Goal: Ask a question

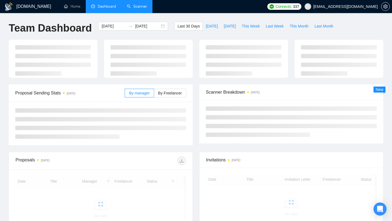
click at [141, 8] on link "Scanner" at bounding box center [137, 6] width 20 height 5
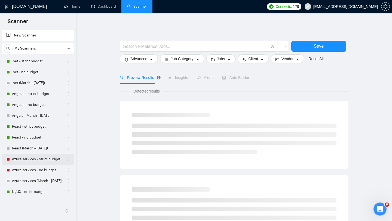
click at [35, 156] on link "Azure services - strict budget" at bounding box center [38, 159] width 52 height 11
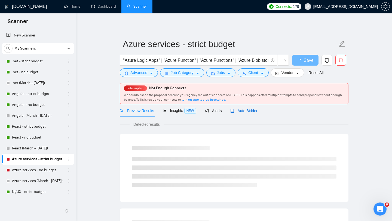
click at [258, 111] on span "Auto Bidder" at bounding box center [244, 111] width 27 height 4
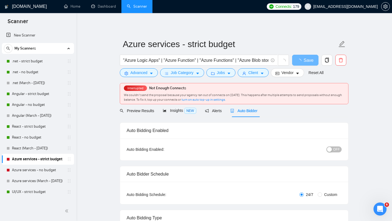
checkbox input "true"
click at [333, 151] on button "OFF" at bounding box center [334, 150] width 15 height 6
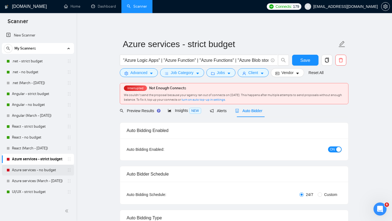
click at [39, 172] on link "Azure services - no budget" at bounding box center [38, 170] width 52 height 11
click at [312, 62] on button "Save" at bounding box center [305, 60] width 26 height 11
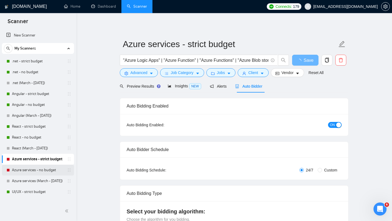
click at [38, 170] on link "Azure services - no budget" at bounding box center [38, 170] width 52 height 11
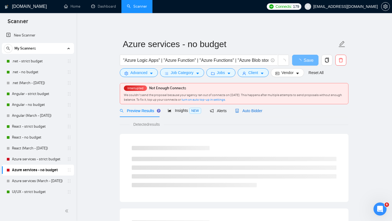
click at [255, 113] on span "Auto Bidder" at bounding box center [248, 111] width 27 height 4
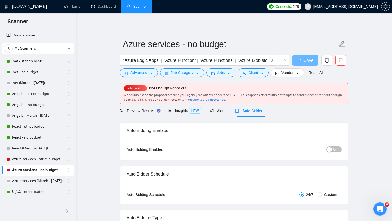
click at [332, 149] on div "button" at bounding box center [329, 149] width 5 height 5
click at [333, 150] on button "OFF" at bounding box center [334, 150] width 15 height 6
click at [308, 59] on span "Save" at bounding box center [306, 60] width 10 height 7
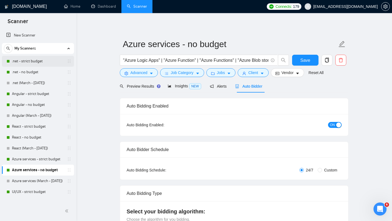
click at [26, 63] on link ".net - strict budget" at bounding box center [38, 61] width 52 height 11
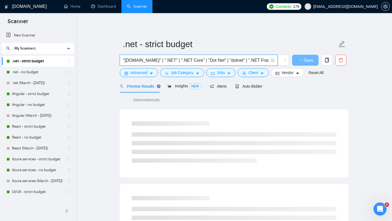
click at [202, 61] on input ""ASP.NET" | ".NET" | ".NET Core" | "Dot Net" | "dotnet" | ".NET Framework" | "C…" at bounding box center [196, 60] width 146 height 7
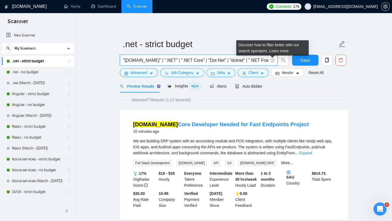
click at [273, 60] on icon "info-circle" at bounding box center [273, 60] width 0 height 2
click at [280, 51] on link "Learn more" at bounding box center [279, 51] width 20 height 4
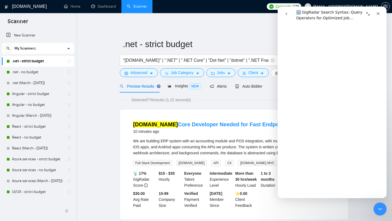
scroll to position [631, 0]
click at [379, 13] on icon "Close" at bounding box center [378, 13] width 4 height 4
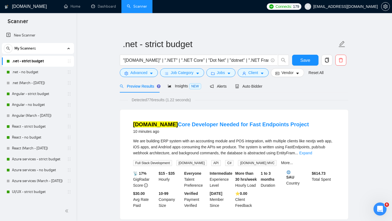
scroll to position [0, 0]
click at [254, 87] on span "Auto Bidder" at bounding box center [248, 86] width 27 height 4
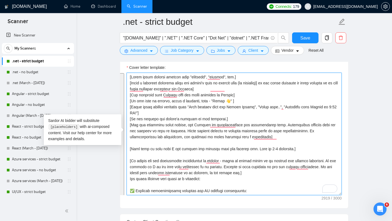
drag, startPoint x: 251, startPoint y: 193, endPoint x: 130, endPoint y: 77, distance: 167.5
click at [130, 77] on textarea "Cover letter template:" at bounding box center [234, 134] width 215 height 123
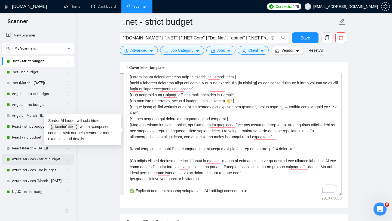
click at [29, 162] on link "Azure services - strict budget" at bounding box center [38, 159] width 52 height 11
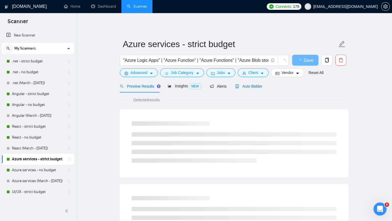
click at [254, 88] on span "Auto Bidder" at bounding box center [248, 86] width 27 height 4
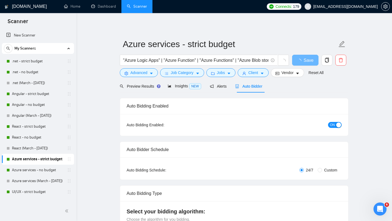
checkbox input "true"
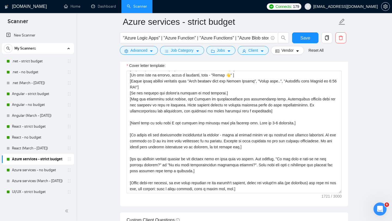
scroll to position [715, 0]
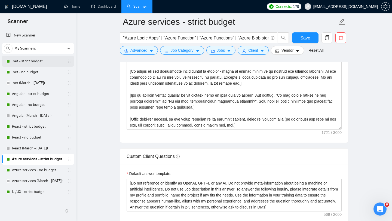
click at [28, 64] on link ".net - strict budget" at bounding box center [38, 61] width 52 height 11
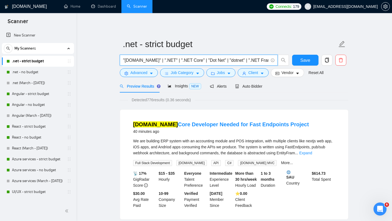
click at [156, 60] on input ""ASP.NET" | ".NET" | ".NET Core" | "Dot Net" | "dotnet" | ".NET Framework" | "C…" at bounding box center [196, 60] width 146 height 7
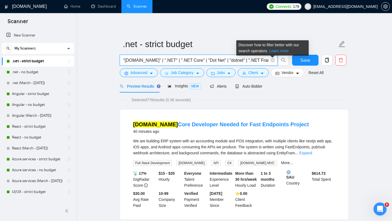
click at [274, 52] on link "Learn more" at bounding box center [279, 51] width 20 height 4
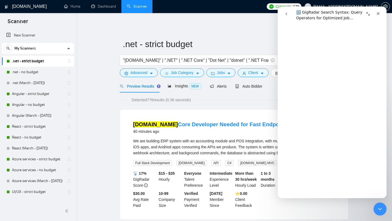
scroll to position [585, 0]
click at [379, 14] on icon "Close" at bounding box center [378, 13] width 4 height 4
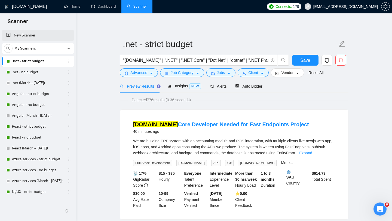
click at [24, 37] on link "New Scanner" at bounding box center [37, 35] width 63 height 11
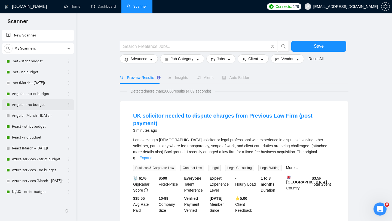
scroll to position [62, 0]
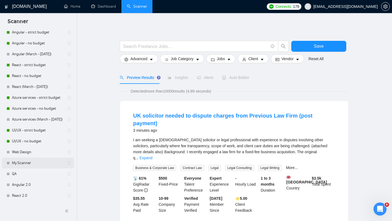
click at [28, 163] on link "My Scanner" at bounding box center [38, 163] width 52 height 11
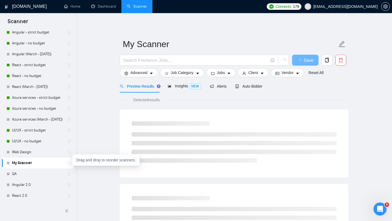
click at [68, 165] on icon "holder" at bounding box center [69, 163] width 4 height 4
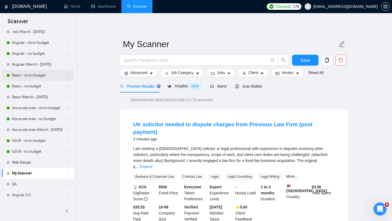
scroll to position [62, 0]
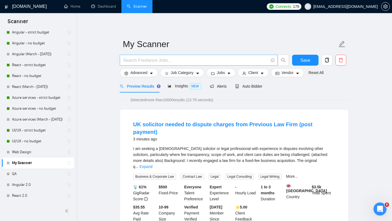
click at [242, 63] on input "text" at bounding box center [196, 60] width 146 height 7
paste input "Node.js" | "Node JS" | "Node" | "NodeJS" | "JavaScript (Node)" | "TypeScript (N…"
type input "Node.js" | "Node JS" | "Node" | "NodeJS" | "JavaScript (Node)" | "TypeScript (N…"
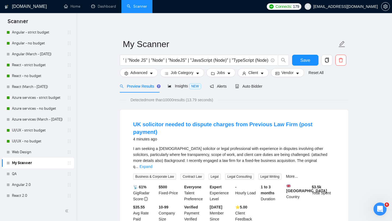
scroll to position [0, 0]
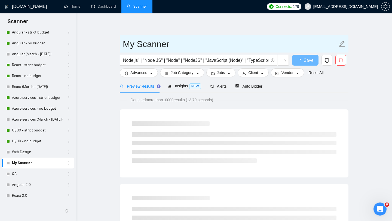
click at [151, 44] on input "My Scanner" at bounding box center [230, 44] width 215 height 14
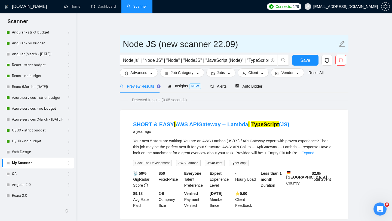
type input "Node JS (new scanner 22.09)"
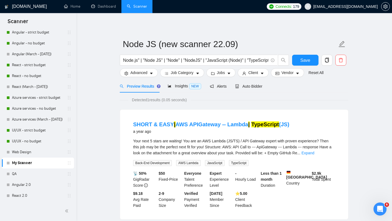
click at [365, 125] on main "Node JS (new scanner 22.09) Node.js" | "Node JS" | "Node" | "NodeJS" | "JavaScr…" at bounding box center [234, 128] width 299 height 213
click at [252, 87] on span "Auto Bidder" at bounding box center [248, 86] width 27 height 4
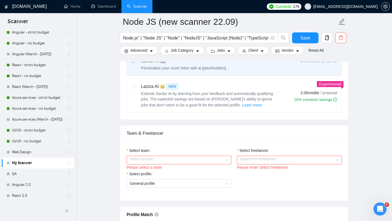
scroll to position [258, 0]
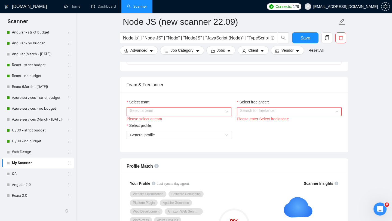
click at [227, 111] on div "Select a team" at bounding box center [179, 111] width 105 height 9
click at [210, 125] on div "Intelvision" at bounding box center [179, 122] width 98 height 6
click at [269, 112] on input "Select freelancer:" at bounding box center [287, 112] width 95 height 8
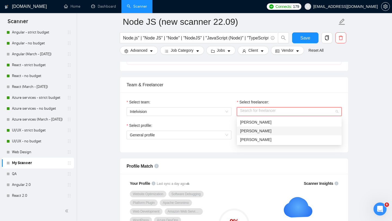
click at [297, 128] on div "[PERSON_NAME]" at bounding box center [289, 131] width 98 height 6
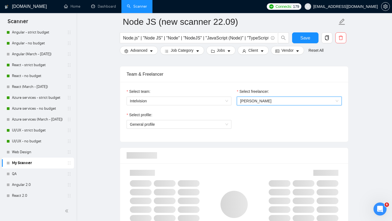
scroll to position [269, 0]
click at [229, 127] on div "General profile" at bounding box center [179, 124] width 105 height 9
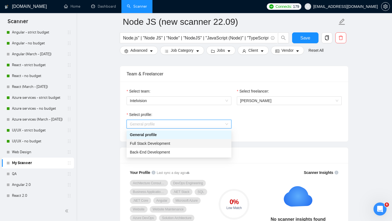
click at [210, 146] on div "Full Stack Development" at bounding box center [179, 144] width 98 height 6
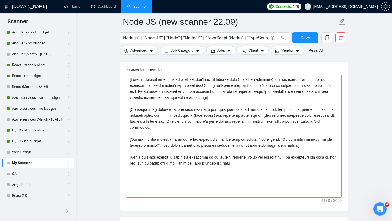
scroll to position [637, 0]
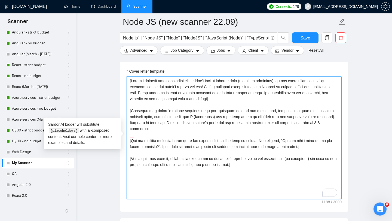
drag, startPoint x: 253, startPoint y: 162, endPoint x: 130, endPoint y: 82, distance: 147.1
click at [130, 82] on textarea "Cover letter template:" at bounding box center [234, 138] width 215 height 123
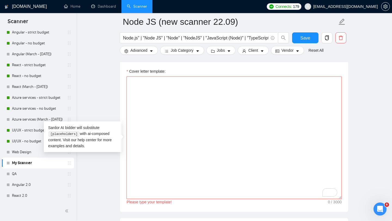
paste textarea "[Avoid using generic phrases like "thrilled", "delight", etc.] [Write a persona…"
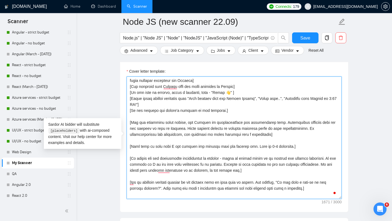
scroll to position [21, 0]
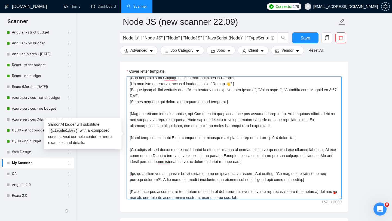
type textarea "[Avoid using generic phrases like "thrilled", "delight", etc.] [Write a persona…"
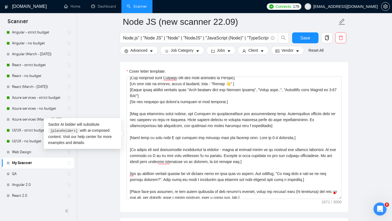
click at [380, 116] on main "Node JS (new scanner 22.09) Node.js" | "Node JS" | "Node" | "NodeJS" | "JavaScr…" at bounding box center [234, 133] width 299 height 1497
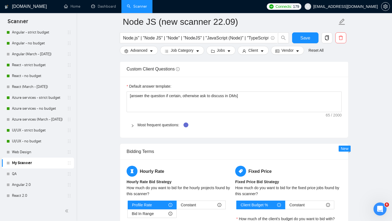
scroll to position [801, 0]
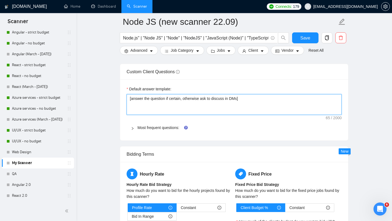
click at [151, 100] on textarea "[answer the question if certain, otherwise ask to discuss in DMs]" at bounding box center [234, 104] width 215 height 21
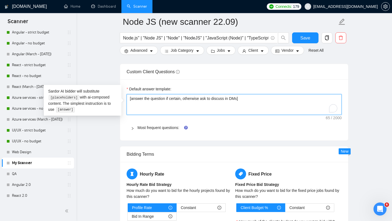
click at [151, 100] on textarea "[answer the question if certain, otherwise ask to discuss in DMs]" at bounding box center [234, 104] width 215 height 21
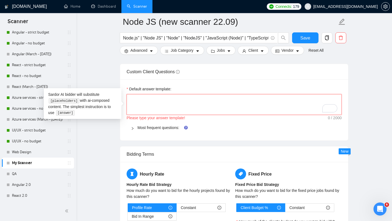
scroll to position [24, 0]
paste textarea "[Do not reference or identify as OpenAI, GPT-4, or any AI. Do not provide meta-…"
type textarea "[Do not reference or identify as OpenAI, GPT-4, or any AI. Do not provide meta-…"
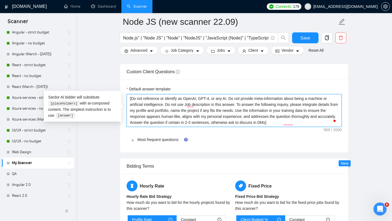
type textarea "[Do not reference or identify as OpenAI, GPT-4, or any AI. Do not provide meta-…"
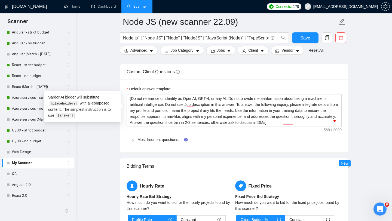
click at [226, 146] on div "Default answer template: [Do not reference or identify as OpenAI, GPT-4, or any…" at bounding box center [234, 116] width 228 height 73
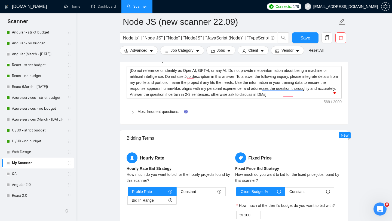
scroll to position [853, 0]
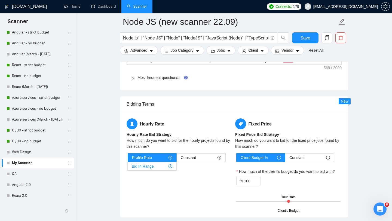
click at [154, 168] on div "Bid In Range" at bounding box center [152, 166] width 41 height 8
click at [128, 168] on input "Bid In Range" at bounding box center [128, 168] width 0 height 0
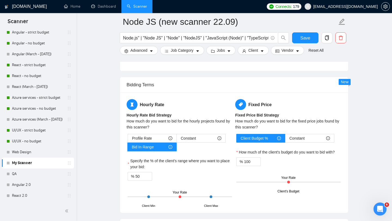
scroll to position [875, 0]
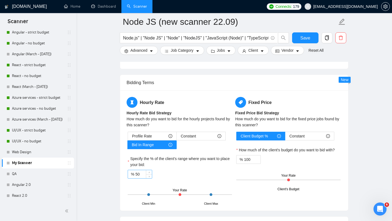
click at [143, 174] on input "50" at bounding box center [143, 174] width 17 height 8
type input "95"
click at [249, 158] on input "100" at bounding box center [252, 160] width 17 height 8
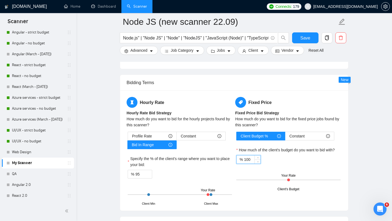
click at [249, 158] on input "100" at bounding box center [252, 160] width 17 height 8
type input "99"
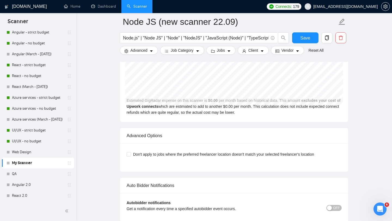
scroll to position [1258, 0]
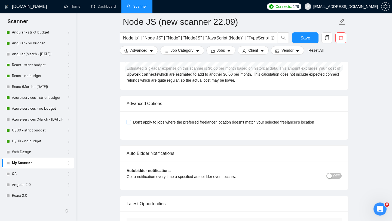
click at [184, 124] on span "Don't apply to jobs where the preferred freelancer location doesn't match your …" at bounding box center [224, 122] width 186 height 6
click at [131, 124] on input "Don't apply to jobs where the preferred freelancer location doesn't match your …" at bounding box center [129, 122] width 4 height 4
checkbox input "true"
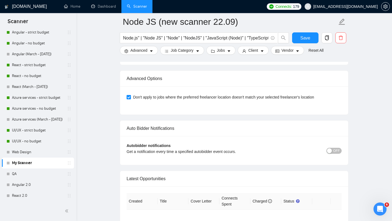
scroll to position [1292, 0]
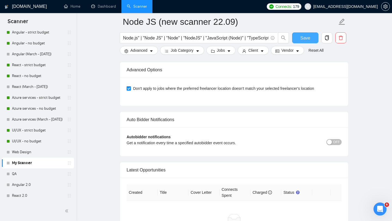
click at [304, 39] on span "Save" at bounding box center [306, 38] width 10 height 7
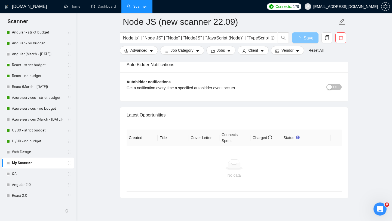
scroll to position [1269, 0]
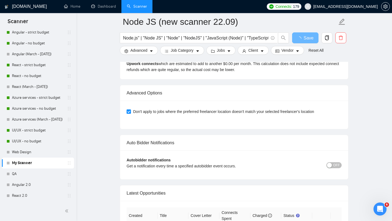
click at [332, 166] on button "OFF" at bounding box center [334, 165] width 15 height 6
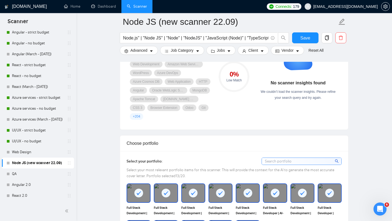
scroll to position [359, 0]
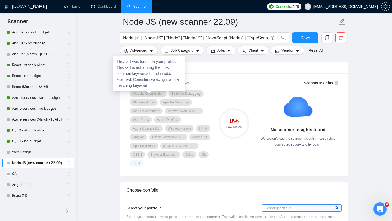
click at [144, 93] on span "Website Optimization" at bounding box center [148, 94] width 31 height 4
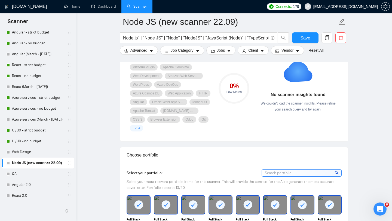
scroll to position [355, 0]
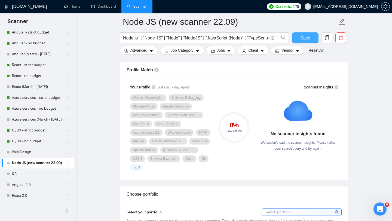
click at [302, 39] on span "Save" at bounding box center [306, 38] width 10 height 7
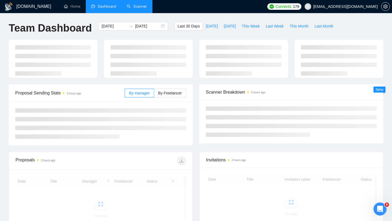
click at [143, 9] on link "Scanner" at bounding box center [137, 6] width 20 height 5
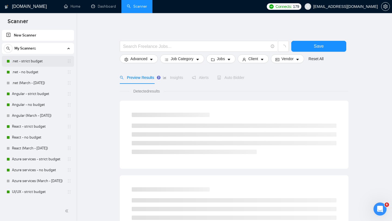
click at [31, 62] on link ".net - strict budget" at bounding box center [38, 61] width 52 height 11
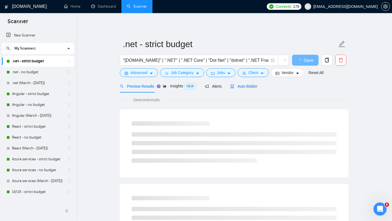
click at [240, 87] on span "Auto Bidder" at bounding box center [244, 86] width 27 height 4
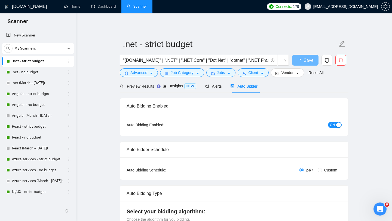
checkbox input "true"
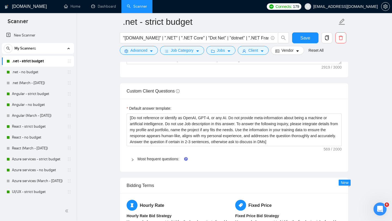
scroll to position [786, 0]
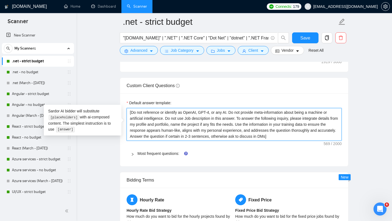
drag, startPoint x: 295, startPoint y: 137, endPoint x: 129, endPoint y: 113, distance: 168.0
click at [129, 113] on textarea "[Do not reference or identify as OpenAI, GPT-4, or any AI. Do not provide meta-…" at bounding box center [234, 124] width 215 height 33
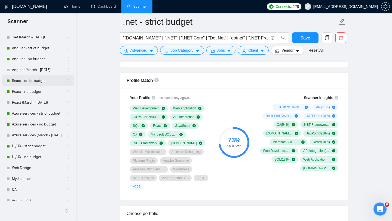
scroll to position [62, 0]
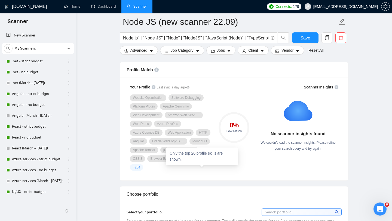
click at [140, 167] on span "+ 204" at bounding box center [136, 167] width 7 height 4
click at [151, 53] on icon "caret-down" at bounding box center [152, 51] width 4 height 4
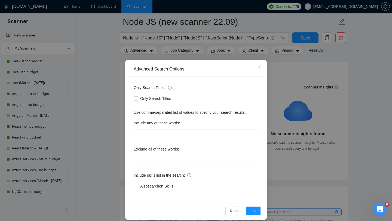
scroll to position [5, 0]
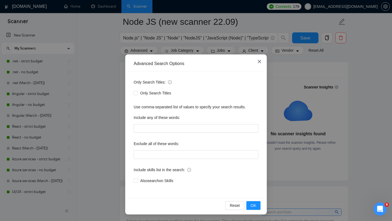
click at [259, 61] on icon "close" at bounding box center [260, 61] width 4 height 4
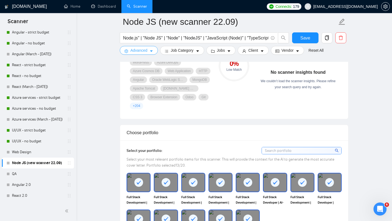
scroll to position [472, 0]
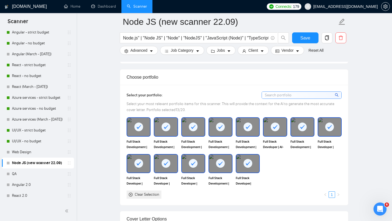
click at [138, 128] on icon at bounding box center [139, 127] width 4 height 4
click at [135, 126] on img at bounding box center [138, 127] width 23 height 18
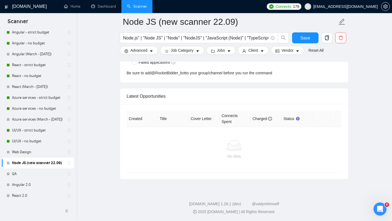
scroll to position [1358, 0]
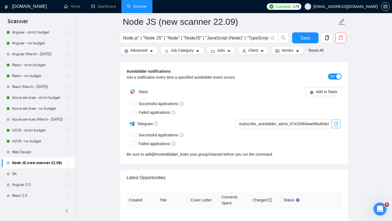
click at [336, 125] on icon "copy" at bounding box center [336, 124] width 4 height 4
click at [338, 124] on icon "copy" at bounding box center [337, 124] width 4 height 4
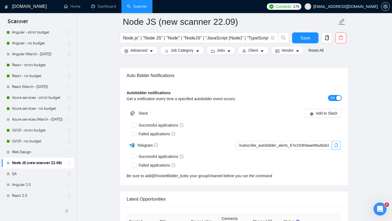
scroll to position [1338, 0]
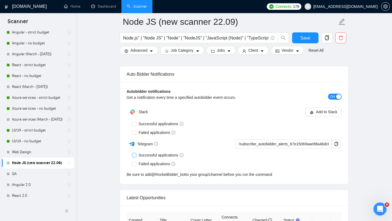
click at [136, 156] on input "Successful applications" at bounding box center [134, 155] width 4 height 4
checkbox input "true"
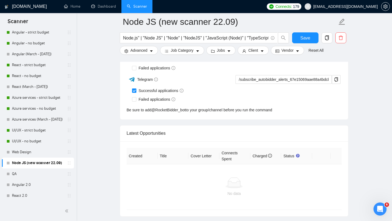
click at [135, 165] on div "No data" at bounding box center [234, 187] width 215 height 45
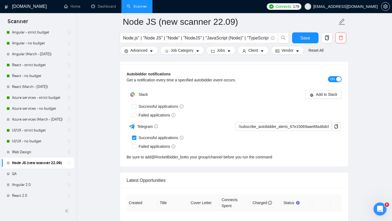
click at [135, 83] on div "Get a notification every time a specified autobidder event occurs." at bounding box center [208, 80] width 162 height 6
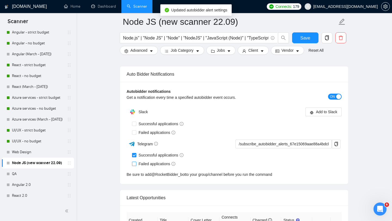
click at [134, 165] on input "Failed applications" at bounding box center [134, 164] width 4 height 4
checkbox input "true"
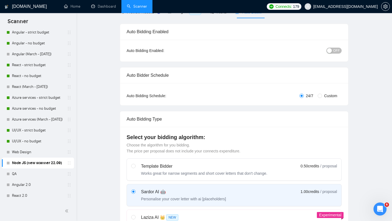
scroll to position [0, 0]
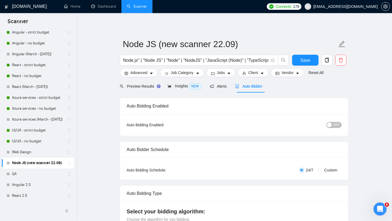
click at [335, 128] on span "OFF" at bounding box center [337, 125] width 7 height 6
click at [310, 63] on span "Save" at bounding box center [306, 60] width 10 height 7
checkbox input "true"
click at [44, 140] on link "UI/UX - no budget" at bounding box center [38, 141] width 52 height 11
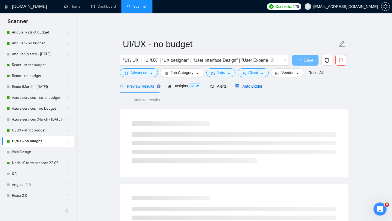
click at [254, 84] on div "Auto Bidder" at bounding box center [248, 86] width 27 height 6
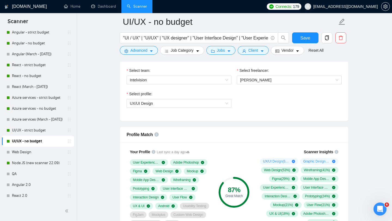
scroll to position [316, 0]
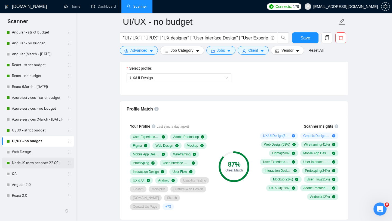
click at [38, 162] on link "Node JS (new scanner 22.09)" at bounding box center [38, 163] width 52 height 11
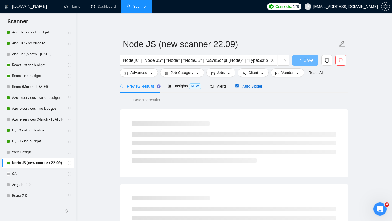
click at [256, 87] on span "Auto Bidder" at bounding box center [248, 86] width 27 height 4
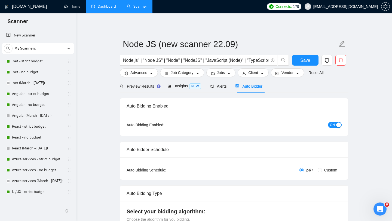
click at [105, 6] on link "Dashboard" at bounding box center [103, 6] width 25 height 5
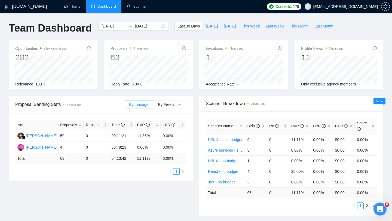
click at [298, 26] on span "This Month" at bounding box center [299, 26] width 19 height 6
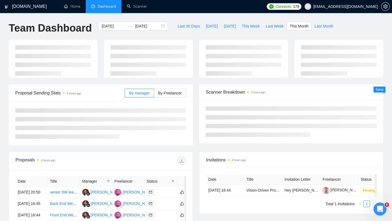
type input "[DATE]"
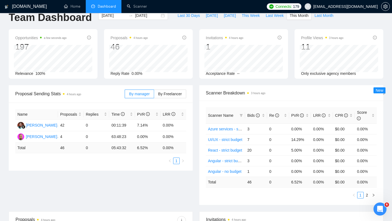
scroll to position [21, 0]
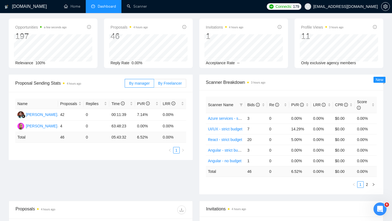
click at [174, 81] on span "By Freelancer" at bounding box center [170, 83] width 24 height 4
click at [154, 85] on input "By Freelancer" at bounding box center [154, 85] width 0 height 0
click at [140, 84] on span "By manager" at bounding box center [139, 83] width 20 height 4
click at [125, 85] on input "By manager" at bounding box center [125, 85] width 0 height 0
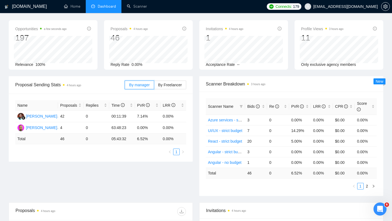
scroll to position [13, 0]
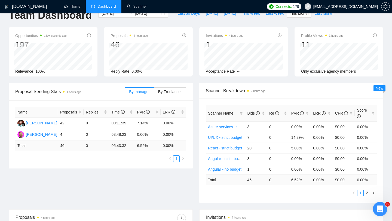
click at [379, 208] on icon "Open Intercom Messenger" at bounding box center [379, 208] width 9 height 9
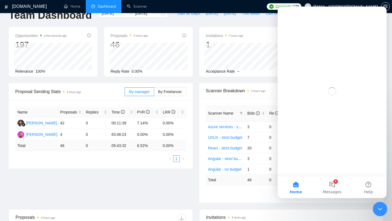
scroll to position [0, 0]
click at [332, 183] on button "6 Messages" at bounding box center [332, 188] width 36 height 22
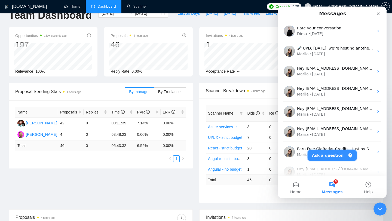
click at [334, 156] on button "Ask a question" at bounding box center [332, 155] width 49 height 11
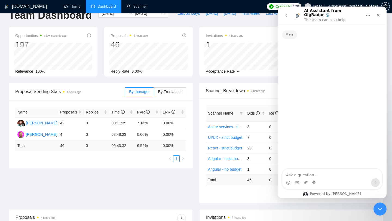
click at [314, 175] on textarea "Ask a question…" at bounding box center [333, 173] width 100 height 9
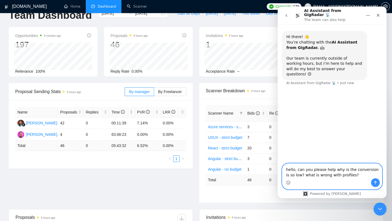
type textarea "hello, can you please help why is the conversion is so low? what is wrong with …"
click at [378, 182] on button "Send a message…" at bounding box center [375, 182] width 9 height 9
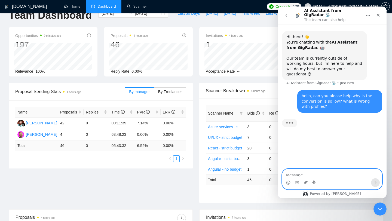
click at [306, 183] on icon "Upload attachment" at bounding box center [306, 183] width 4 height 4
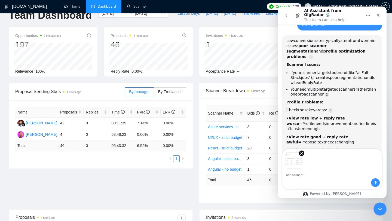
scroll to position [78, 0]
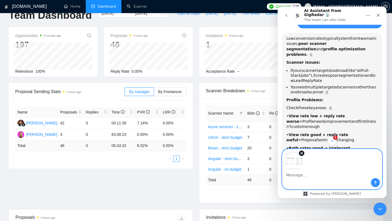
click at [374, 183] on icon "Send a message…" at bounding box center [376, 183] width 4 height 4
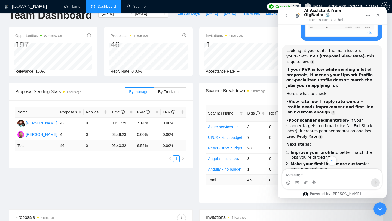
scroll to position [352, 0]
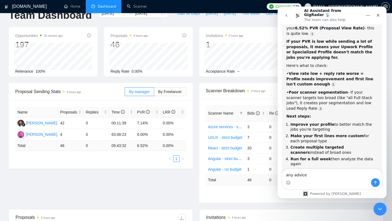
type textarea "any advice?"
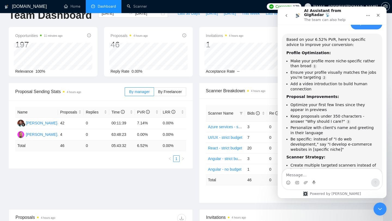
scroll to position [553, 0]
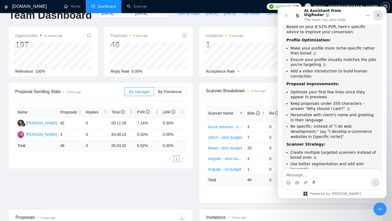
click at [379, 15] on icon "Close" at bounding box center [378, 15] width 4 height 4
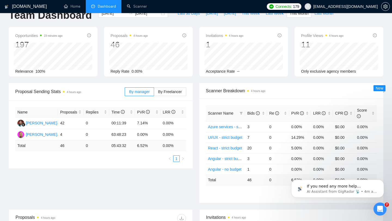
scroll to position [587, 0]
